Goal: Information Seeking & Learning: Learn about a topic

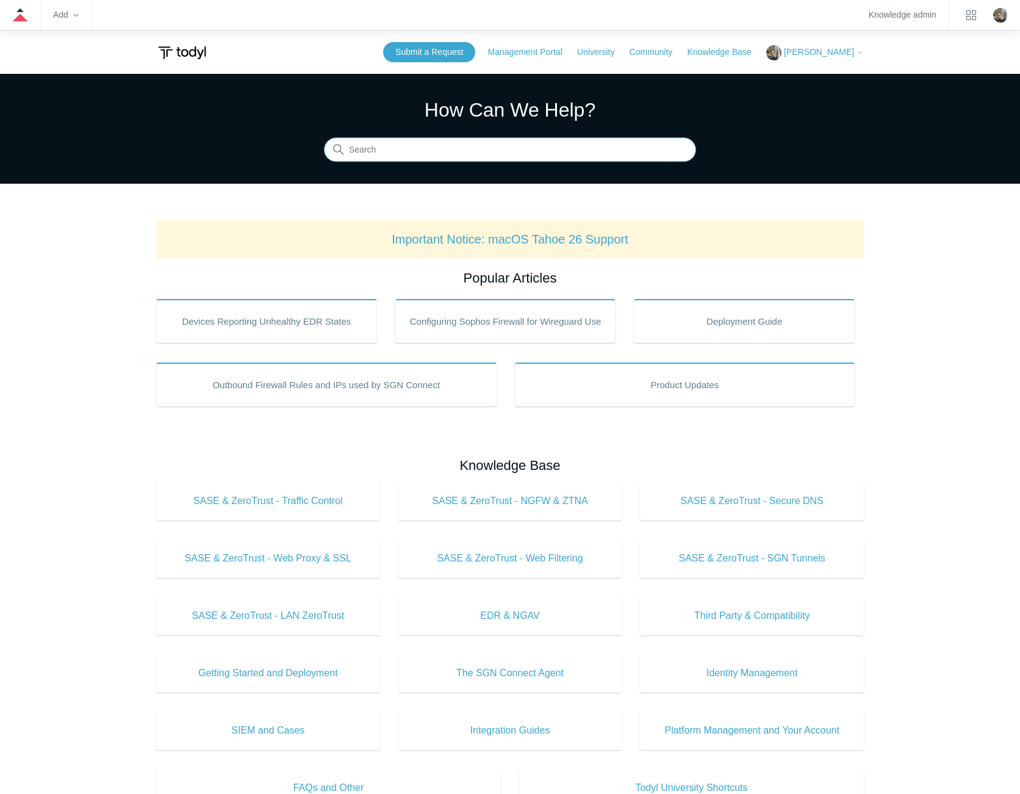
click at [541, 148] on input "Search" at bounding box center [510, 150] width 372 height 24
type input "agent name"
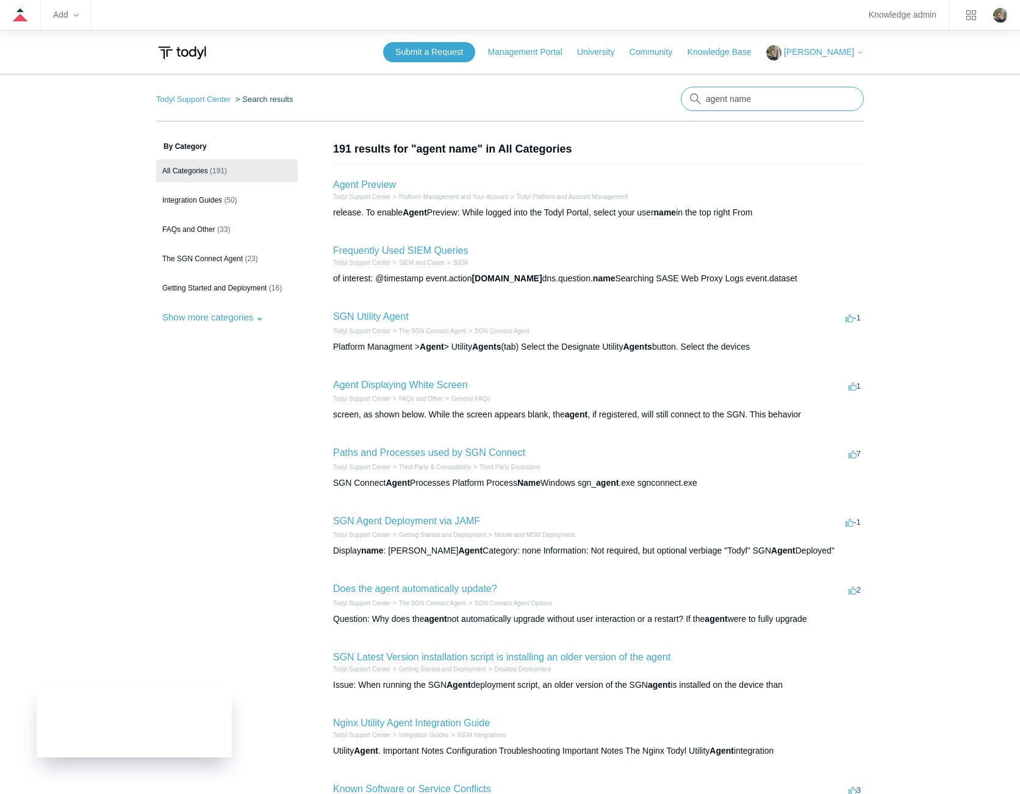
click at [787, 99] on input "agent name" at bounding box center [772, 99] width 183 height 24
type input "agent naming"
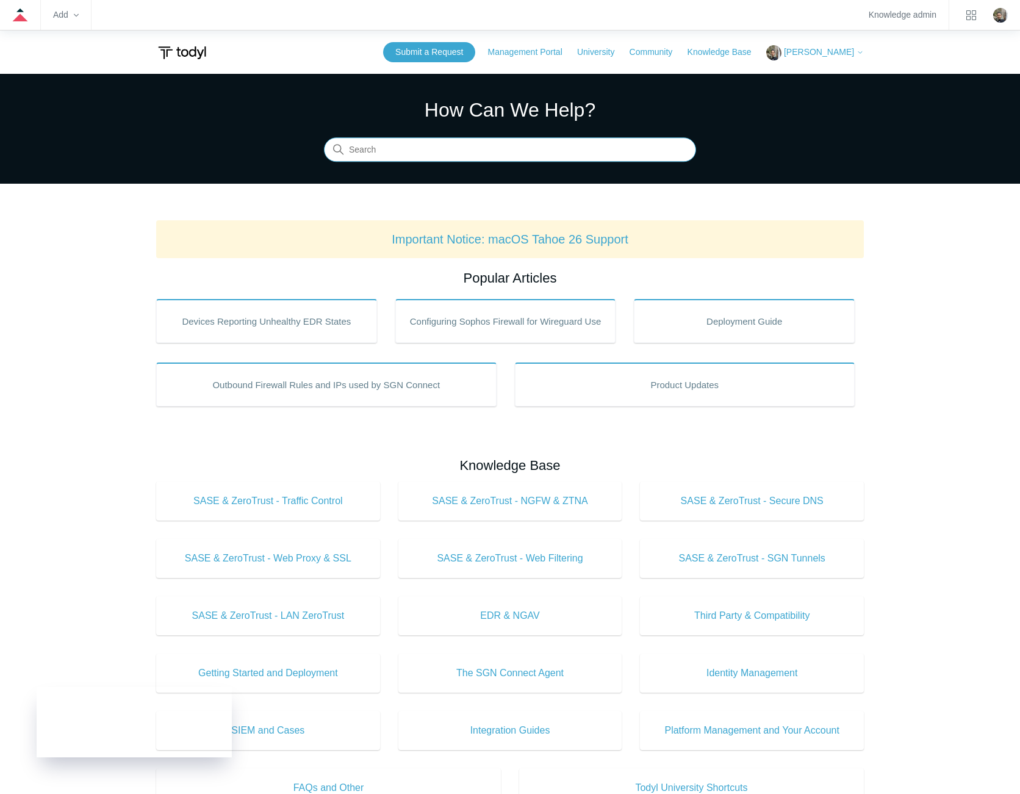
click at [481, 148] on input "Search" at bounding box center [510, 150] width 372 height 24
type input "remove agent"
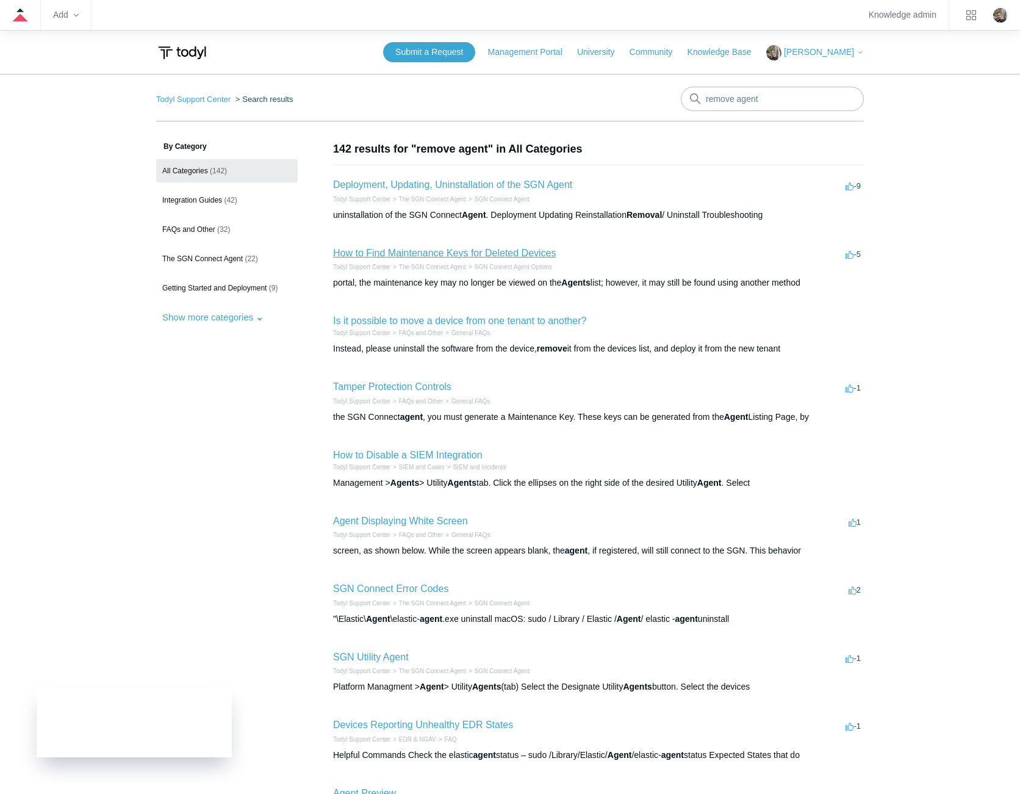
click at [483, 251] on link "How to Find Maintenance Keys for Deleted Devices" at bounding box center [444, 253] width 223 height 10
